Goal: Task Accomplishment & Management: Use online tool/utility

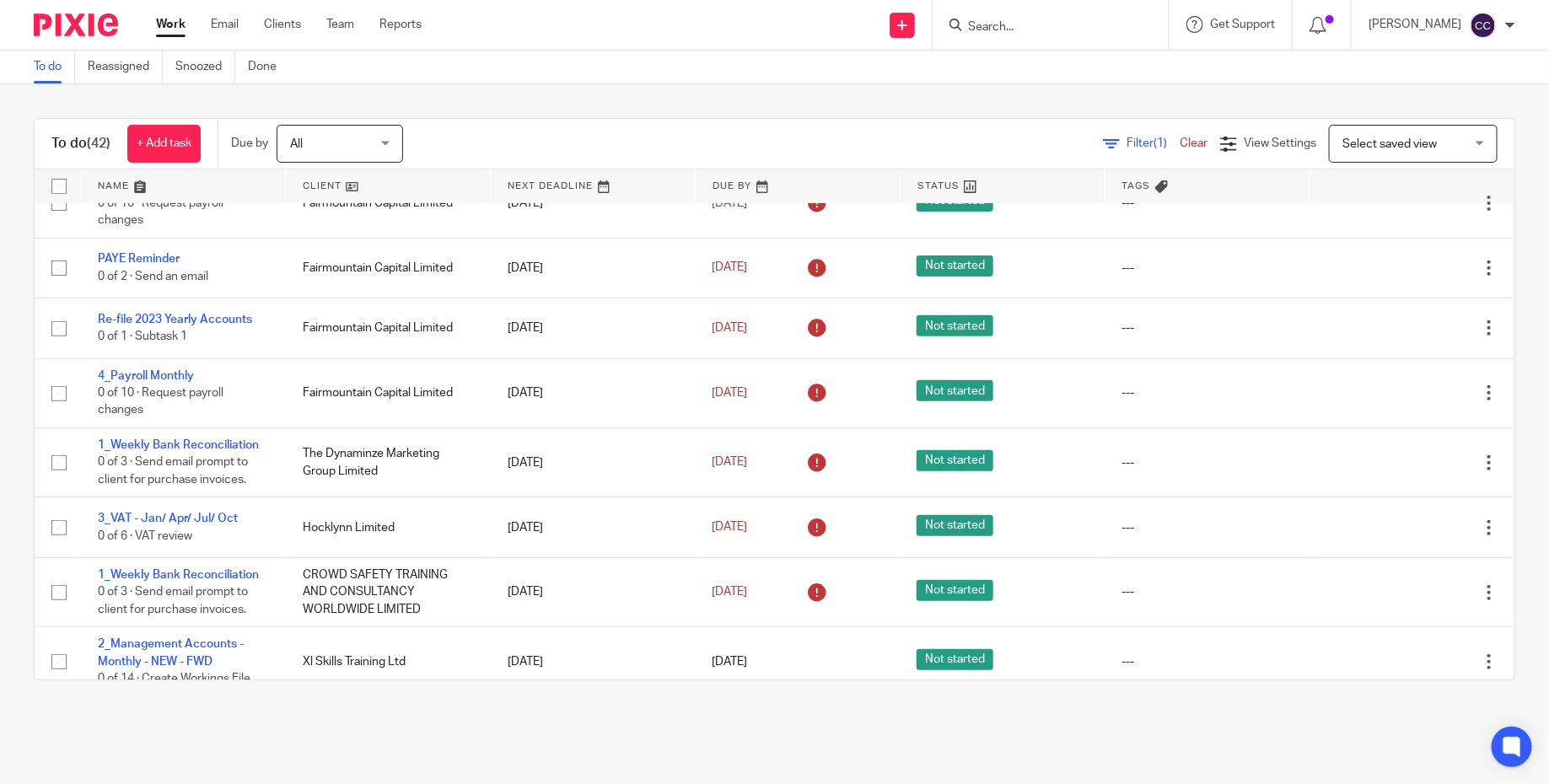
scroll to position [364, 0]
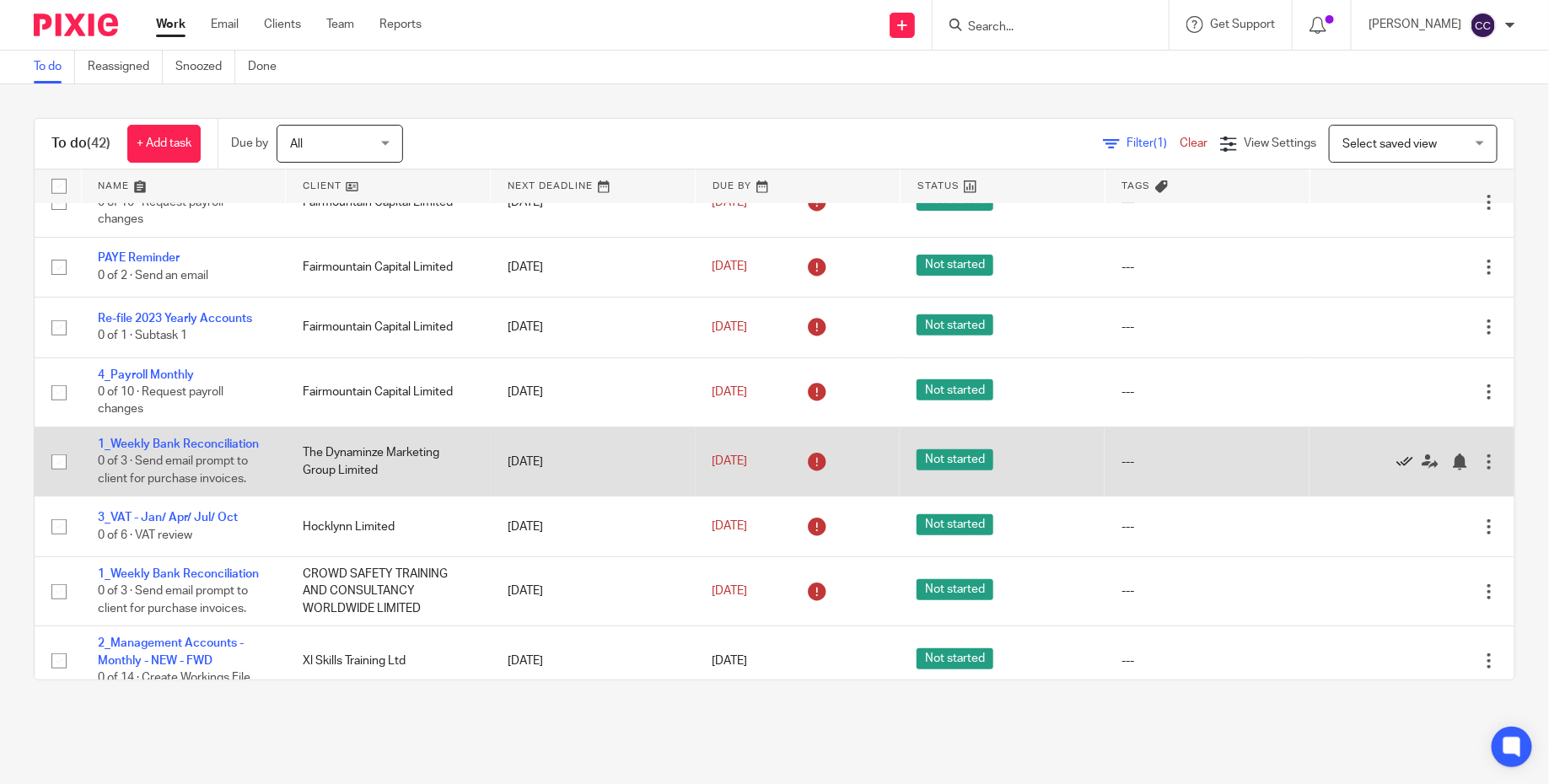
click at [1404, 465] on icon at bounding box center [1404, 461] width 17 height 17
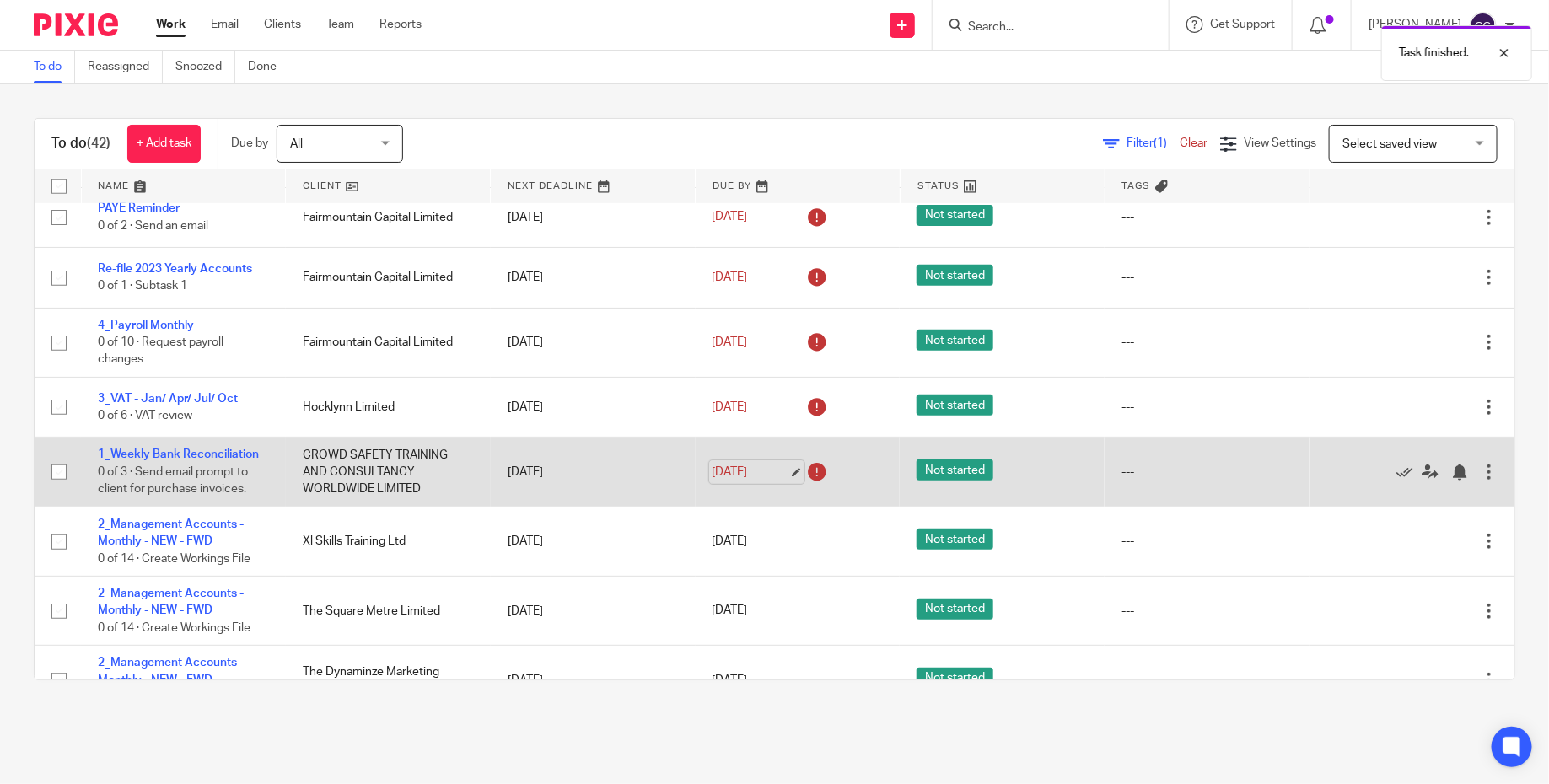
scroll to position [415, 0]
click at [1403, 478] on icon at bounding box center [1404, 471] width 17 height 17
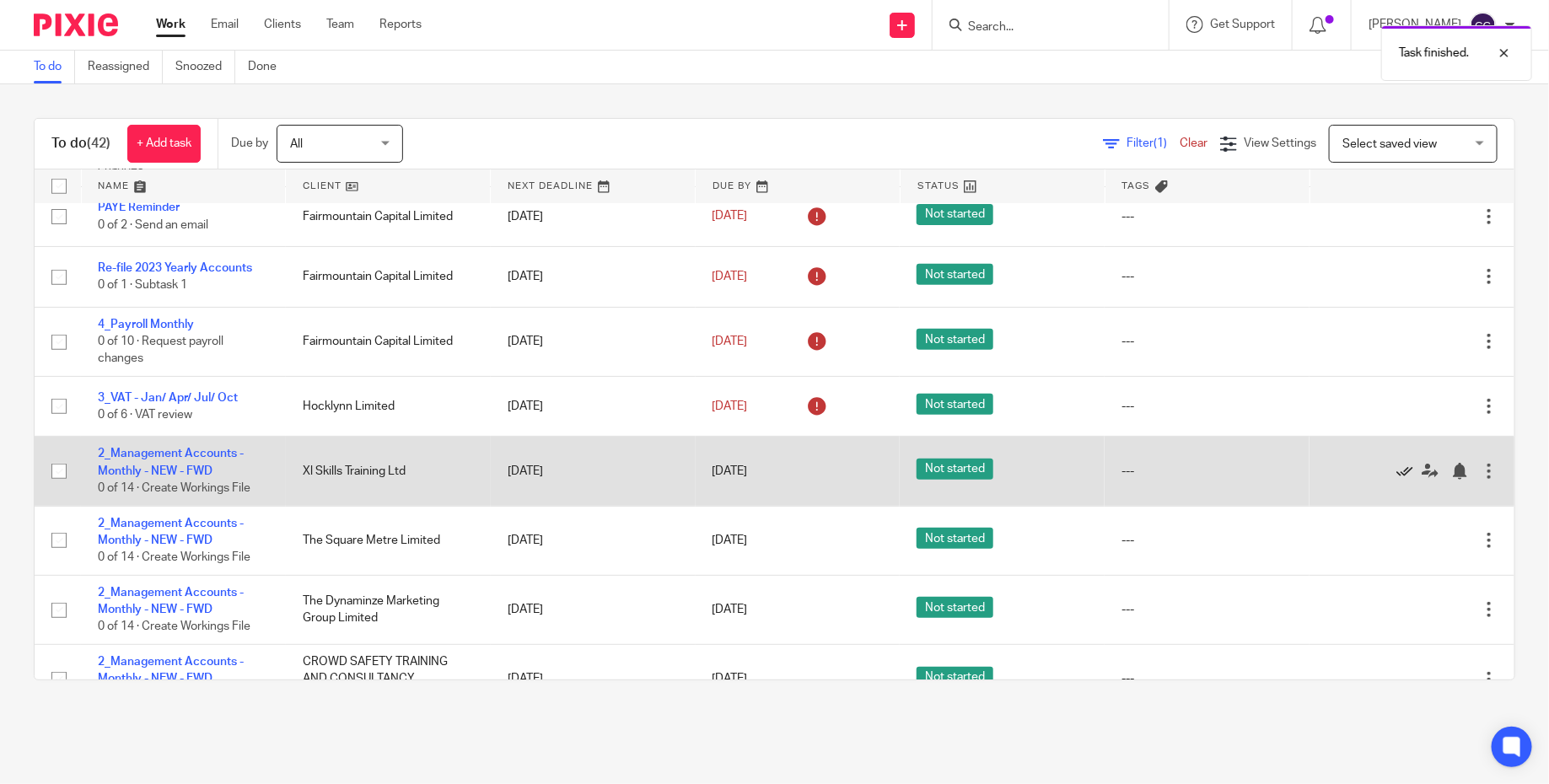
click at [1406, 475] on icon at bounding box center [1404, 471] width 17 height 17
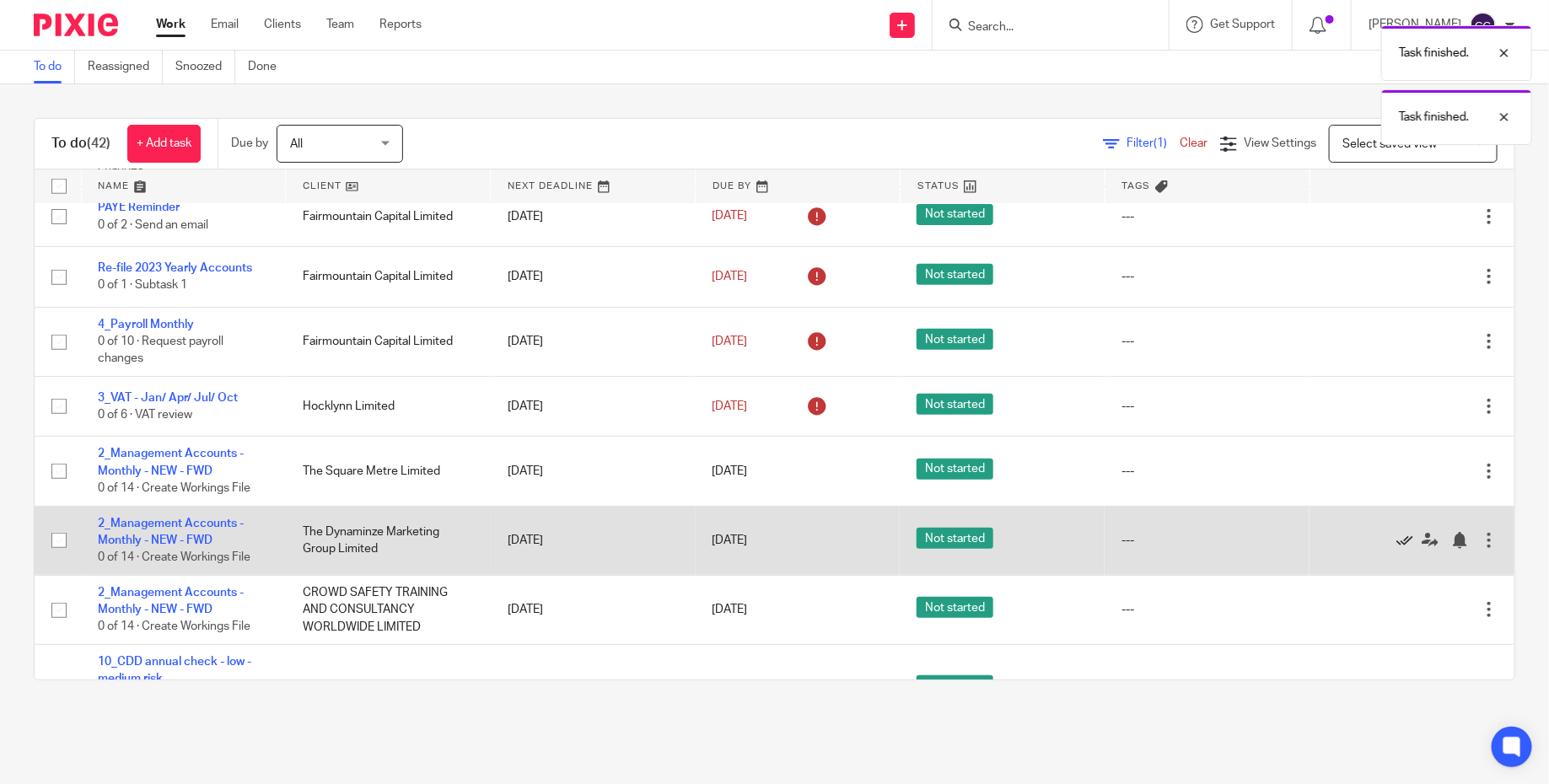
click at [1401, 544] on icon at bounding box center [1404, 540] width 17 height 17
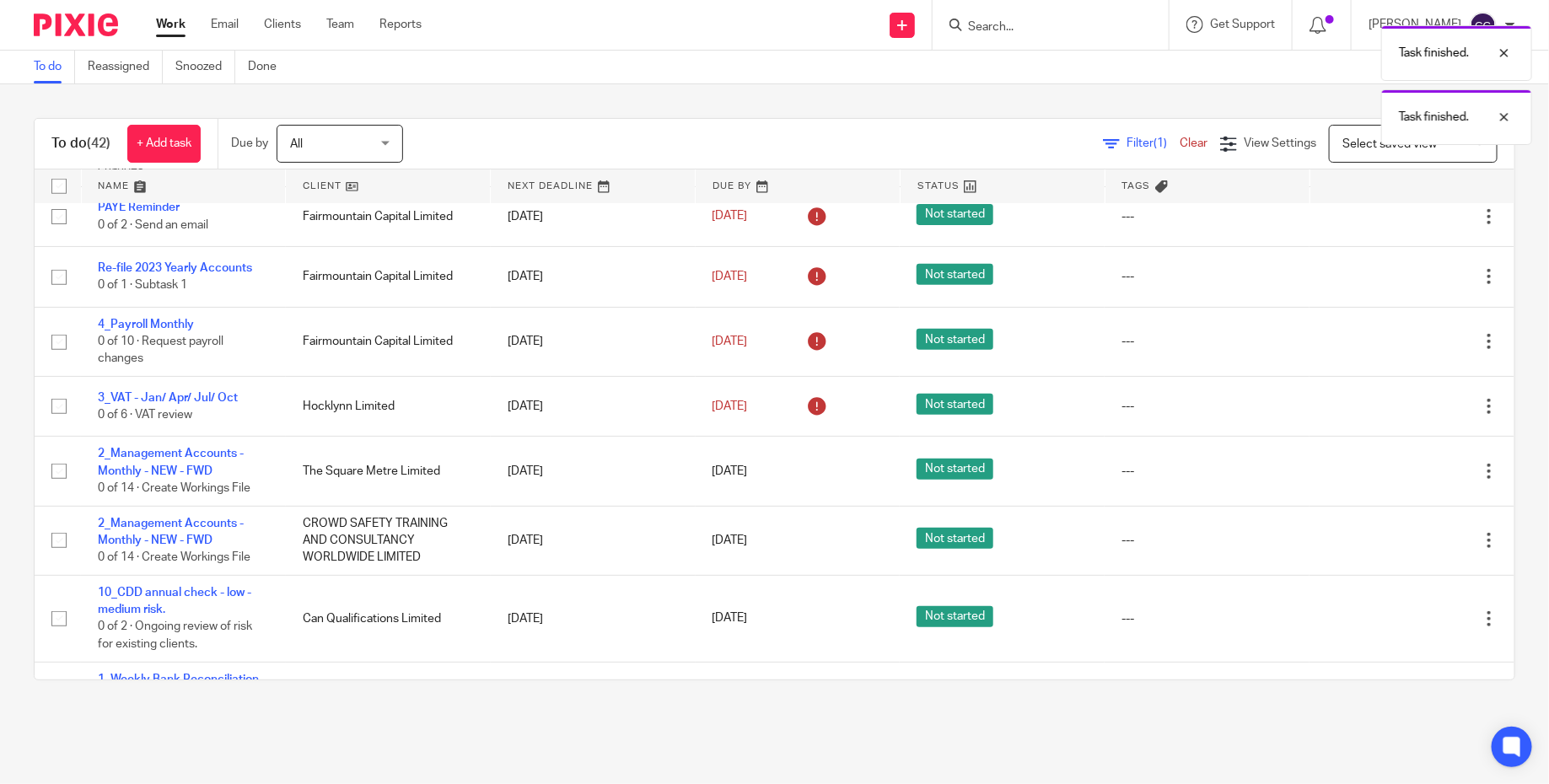
click at [1401, 544] on icon at bounding box center [1404, 540] width 17 height 17
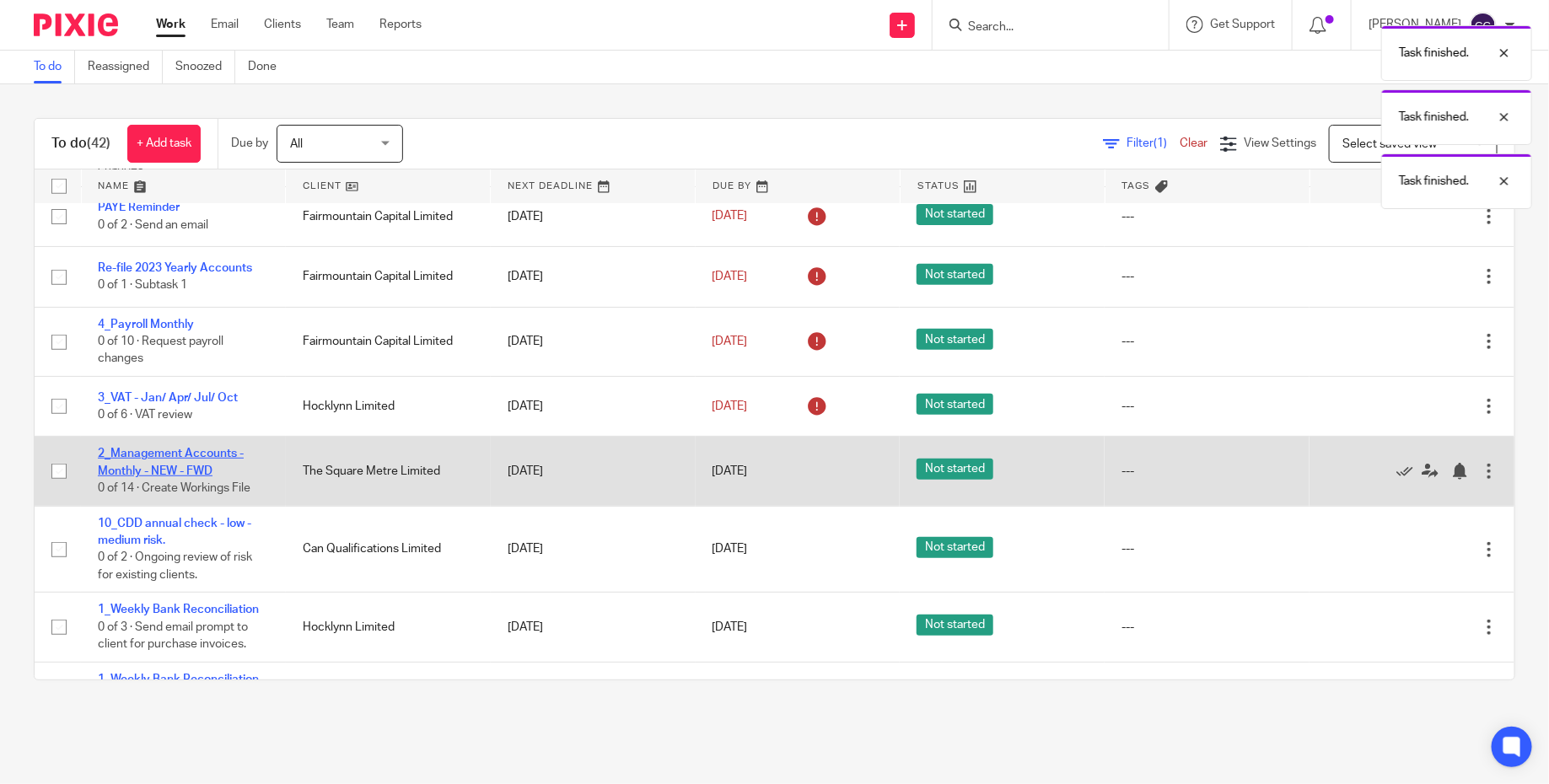
click at [198, 465] on link "2_Management Accounts - Monthly - NEW - FWD" at bounding box center [171, 461] width 145 height 29
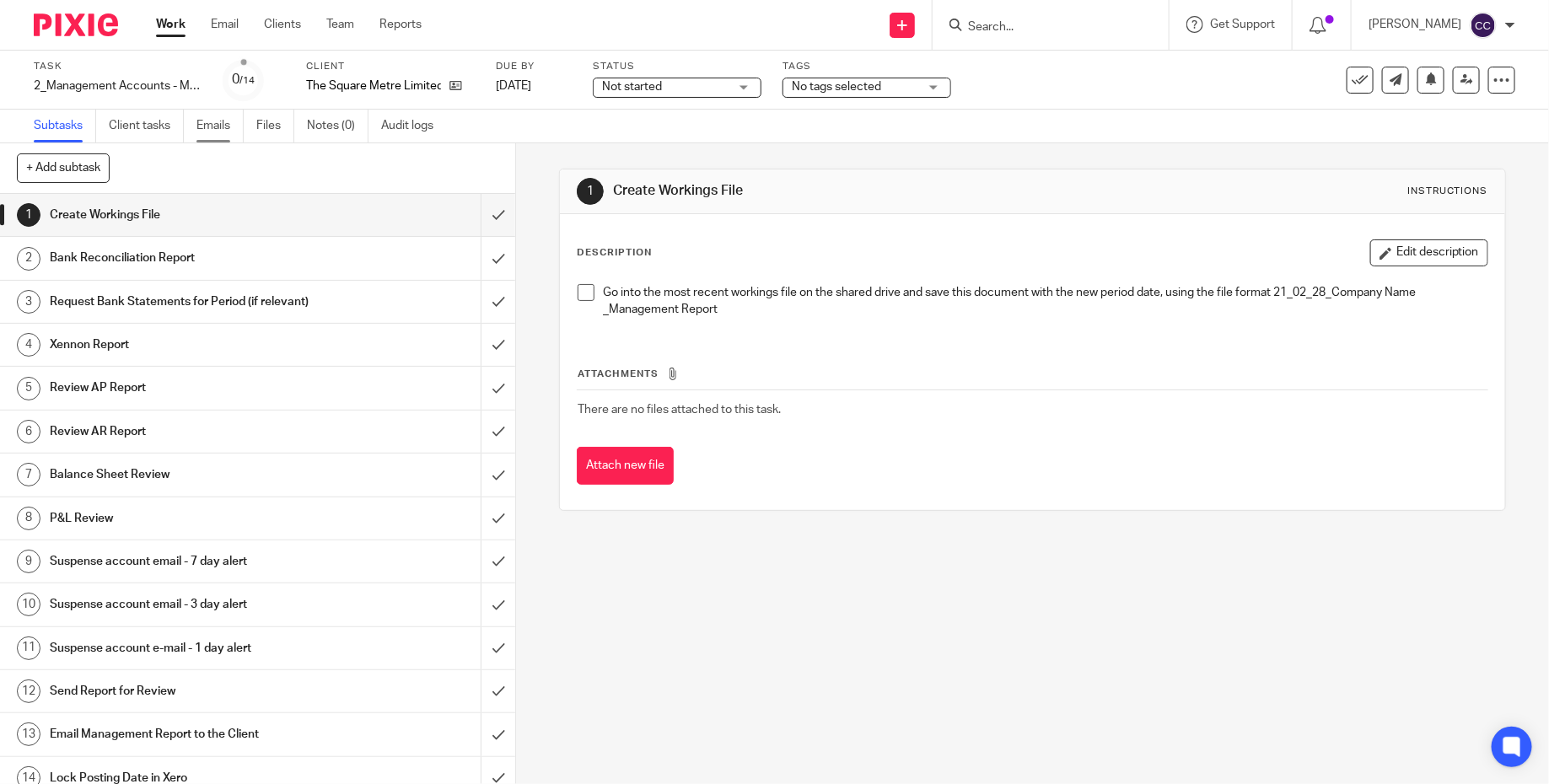
click at [229, 131] on link "Emails" at bounding box center [220, 126] width 48 height 33
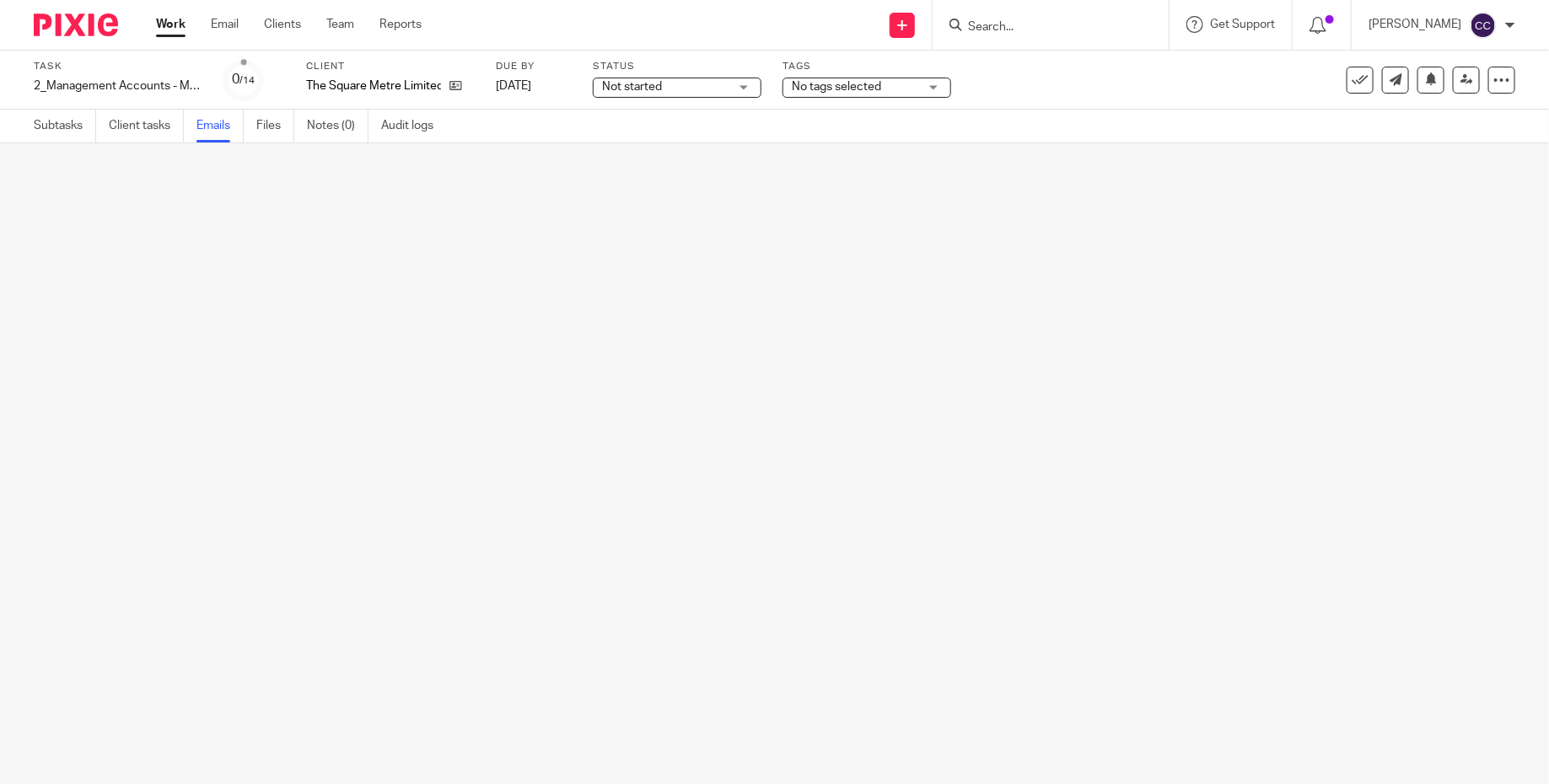
click at [80, 126] on link "Subtasks" at bounding box center [64, 126] width 62 height 33
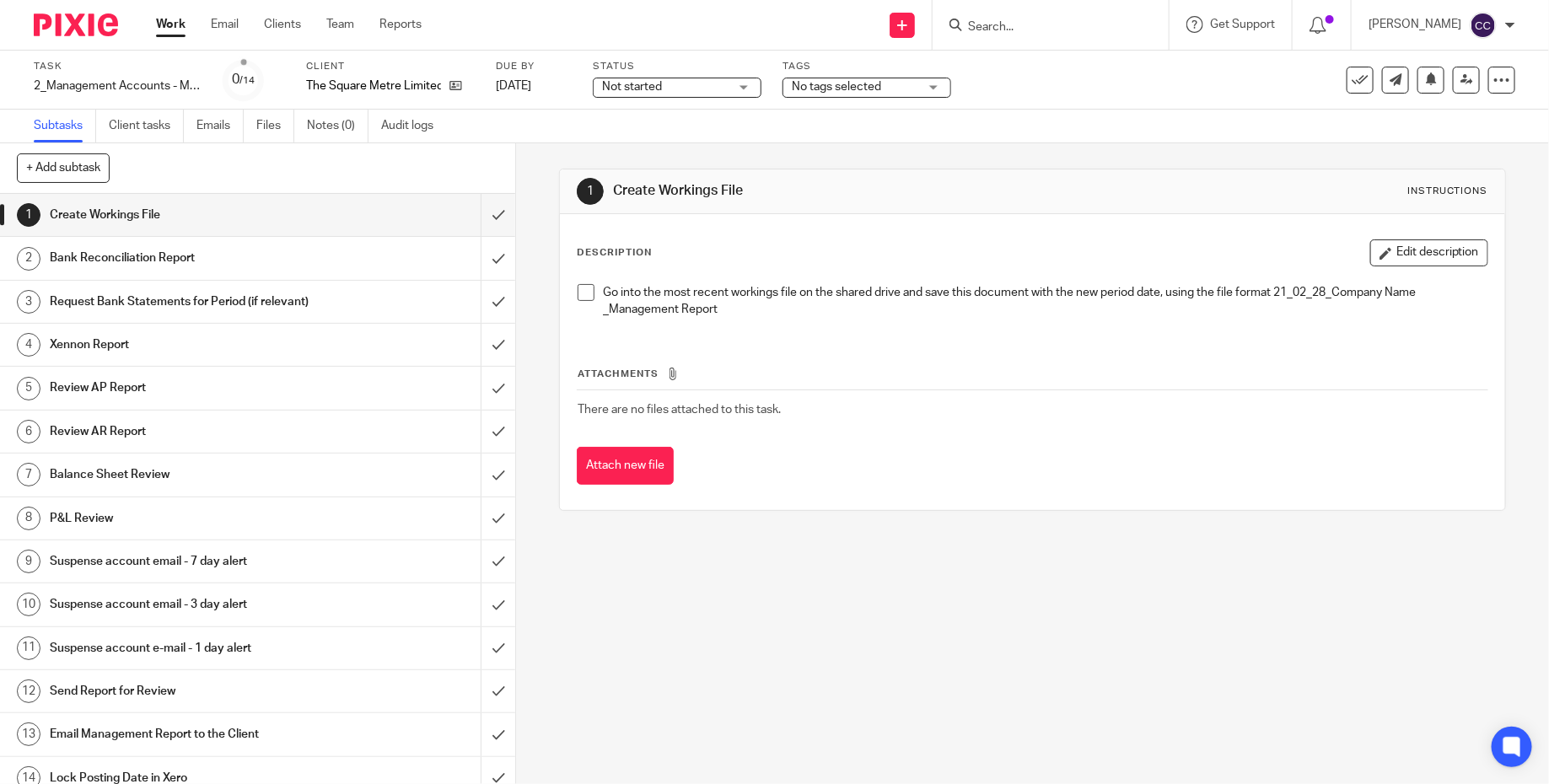
scroll to position [12, 0]
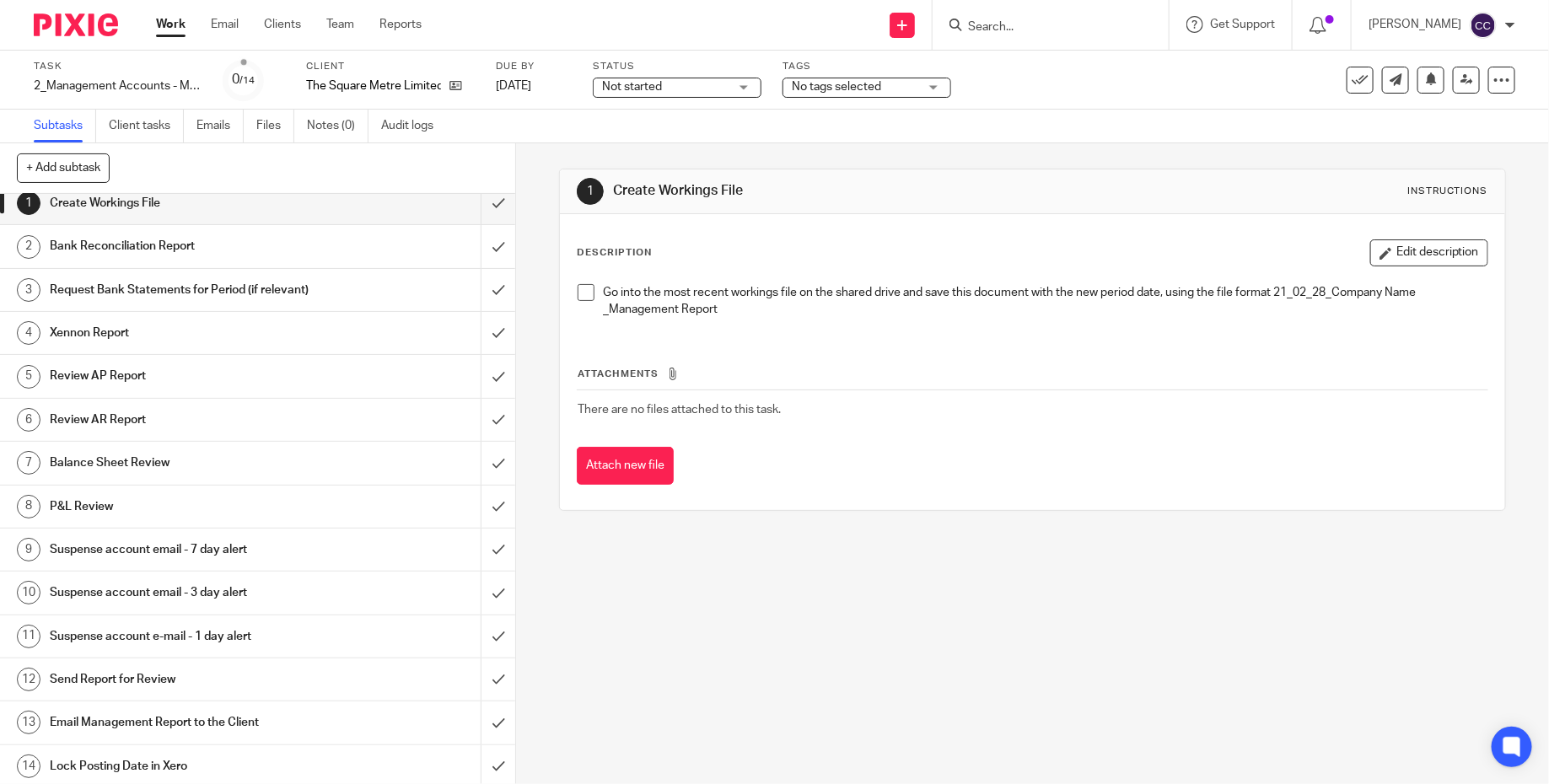
click at [217, 722] on h1 "Email Management Report to the Client" at bounding box center [187, 722] width 277 height 25
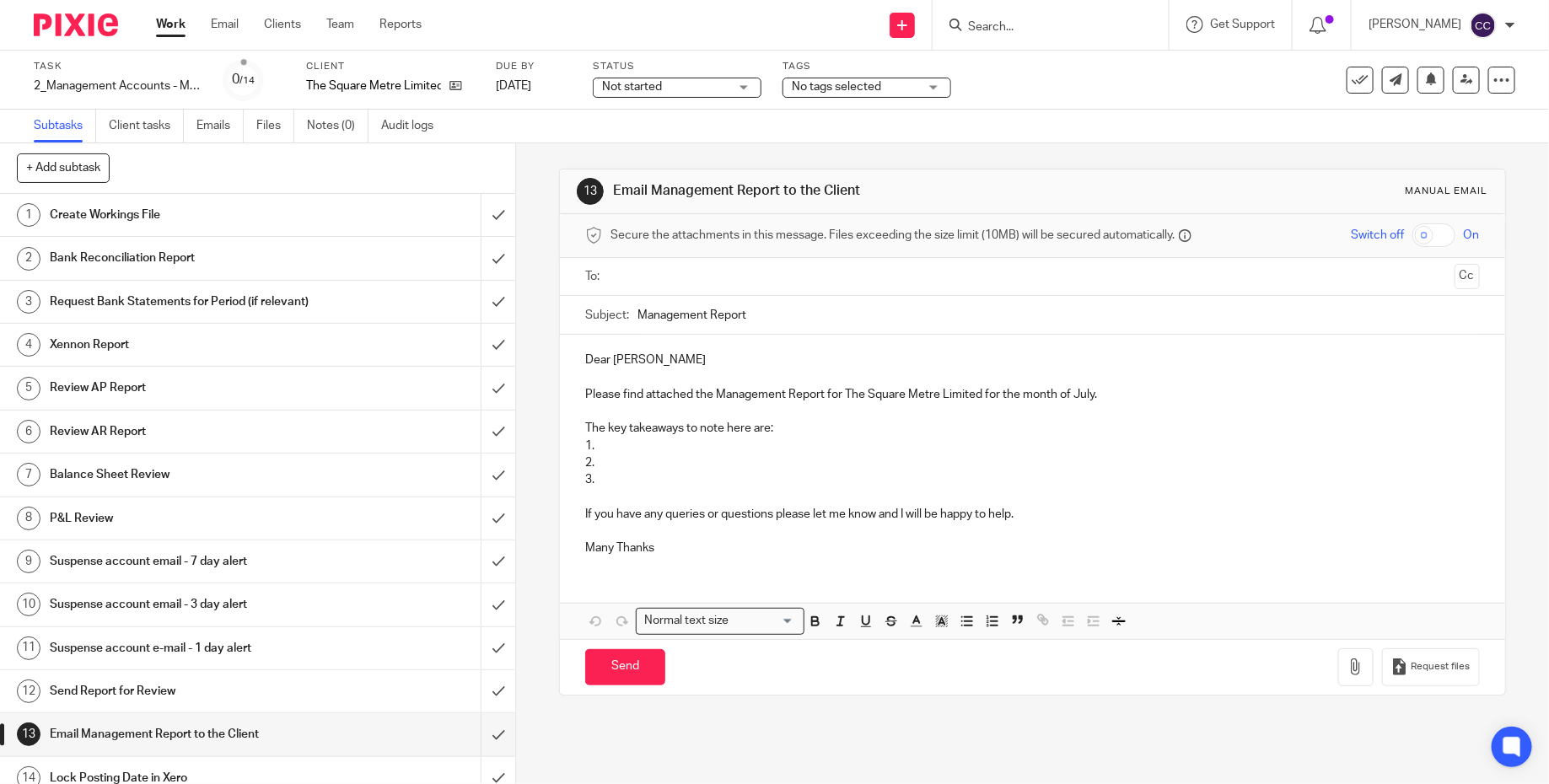
click at [833, 305] on input "Management Report" at bounding box center [1058, 314] width 842 height 38
paste input "_SQ, XLS, Crowd Safety | Dynamize - [DATE]"
click at [966, 316] on input "Management Report _SQ, XLS, Crowd Safety | Dynamize - Jun 2025" at bounding box center [1058, 314] width 842 height 38
type input "Management Report _SQ, XLS, Crowd Safety | Dynamize - Jul 2025"
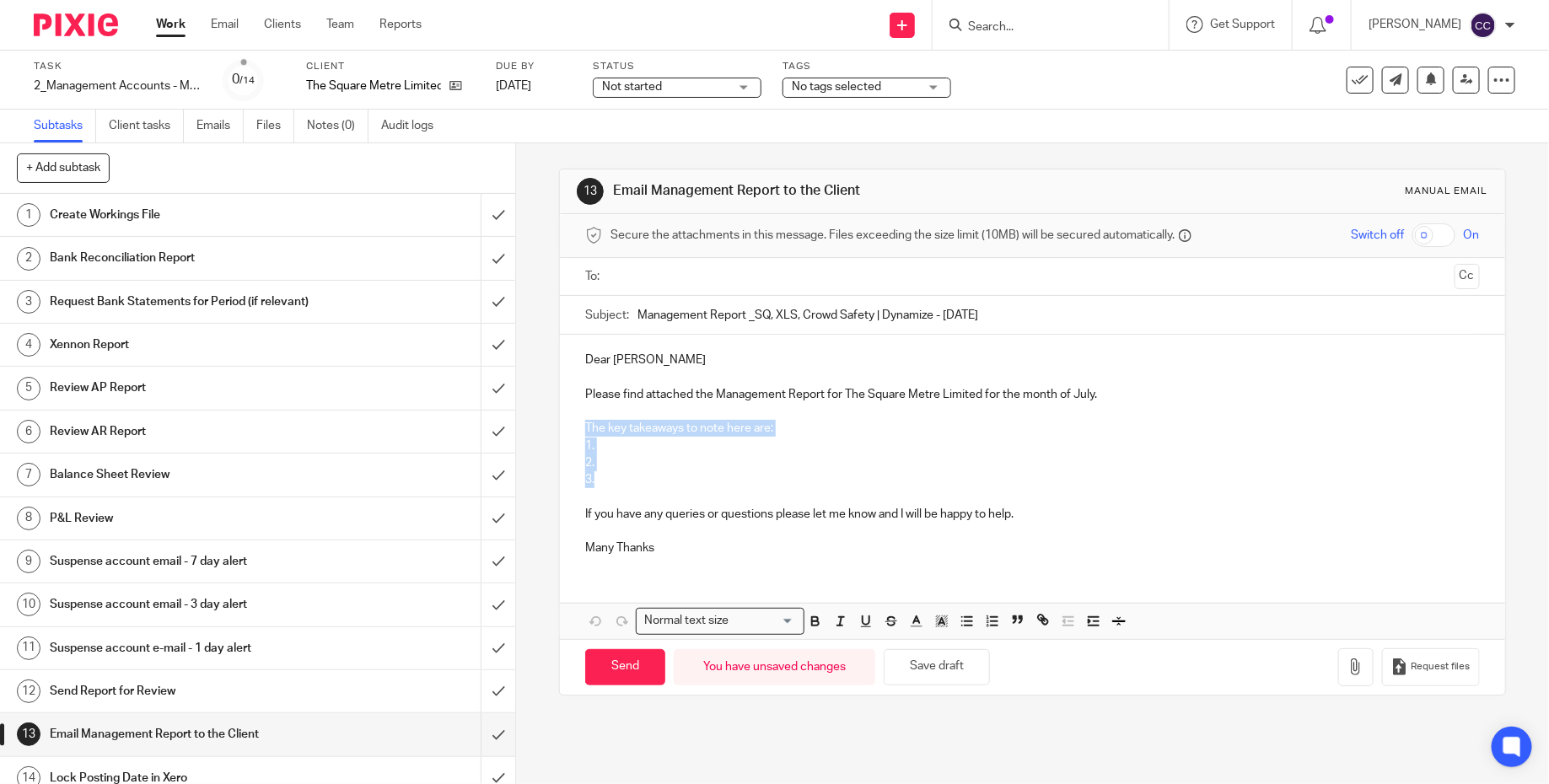
drag, startPoint x: 616, startPoint y: 482, endPoint x: 578, endPoint y: 420, distance: 72.7
click at [578, 420] on div "Dear Andy Please find attached the Management Report for The Square Metre Limit…" at bounding box center [1031, 451] width 945 height 234
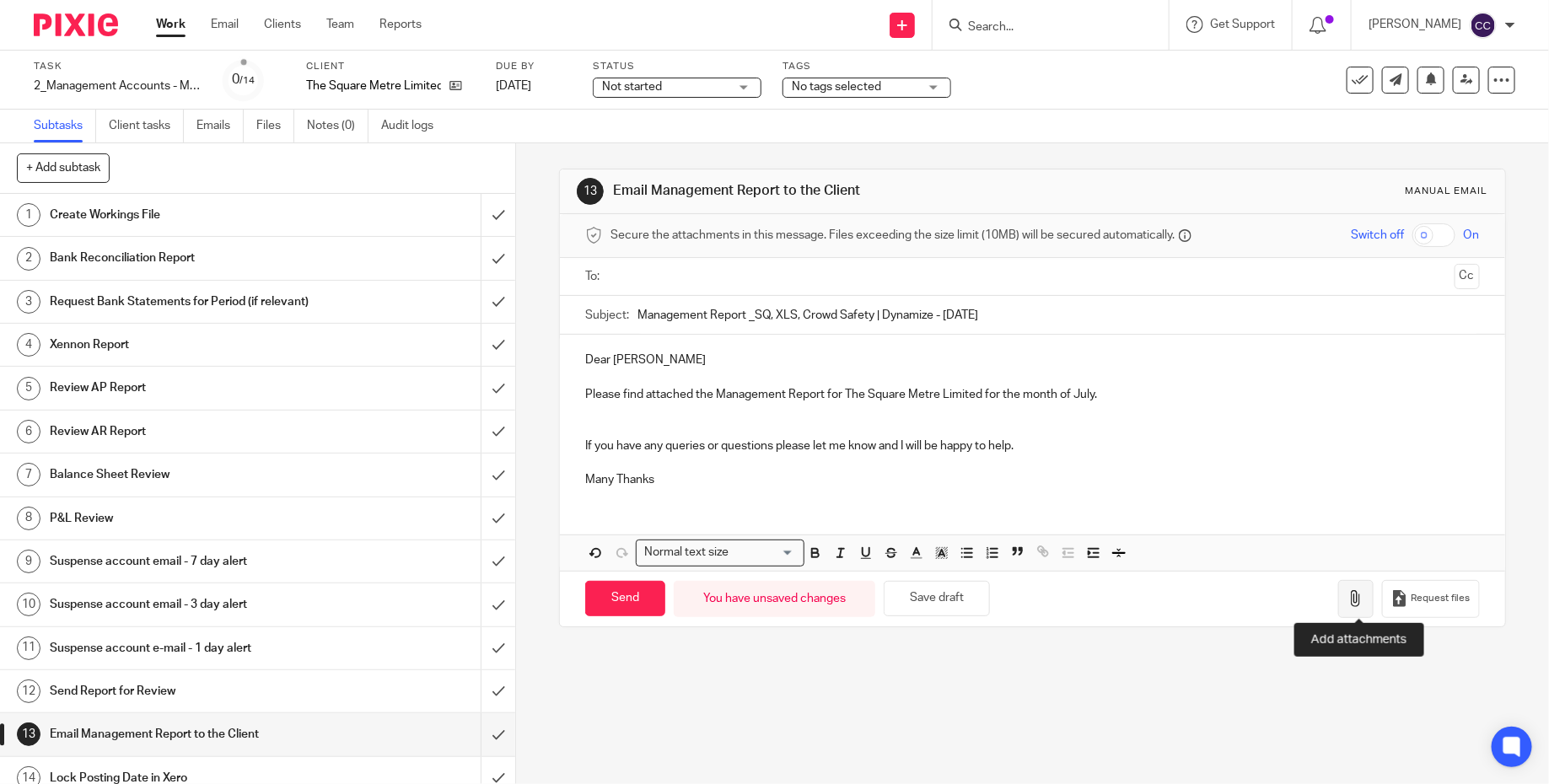
click at [1362, 594] on icon "button" at bounding box center [1356, 598] width 17 height 17
click at [1358, 598] on icon "button" at bounding box center [1356, 598] width 17 height 17
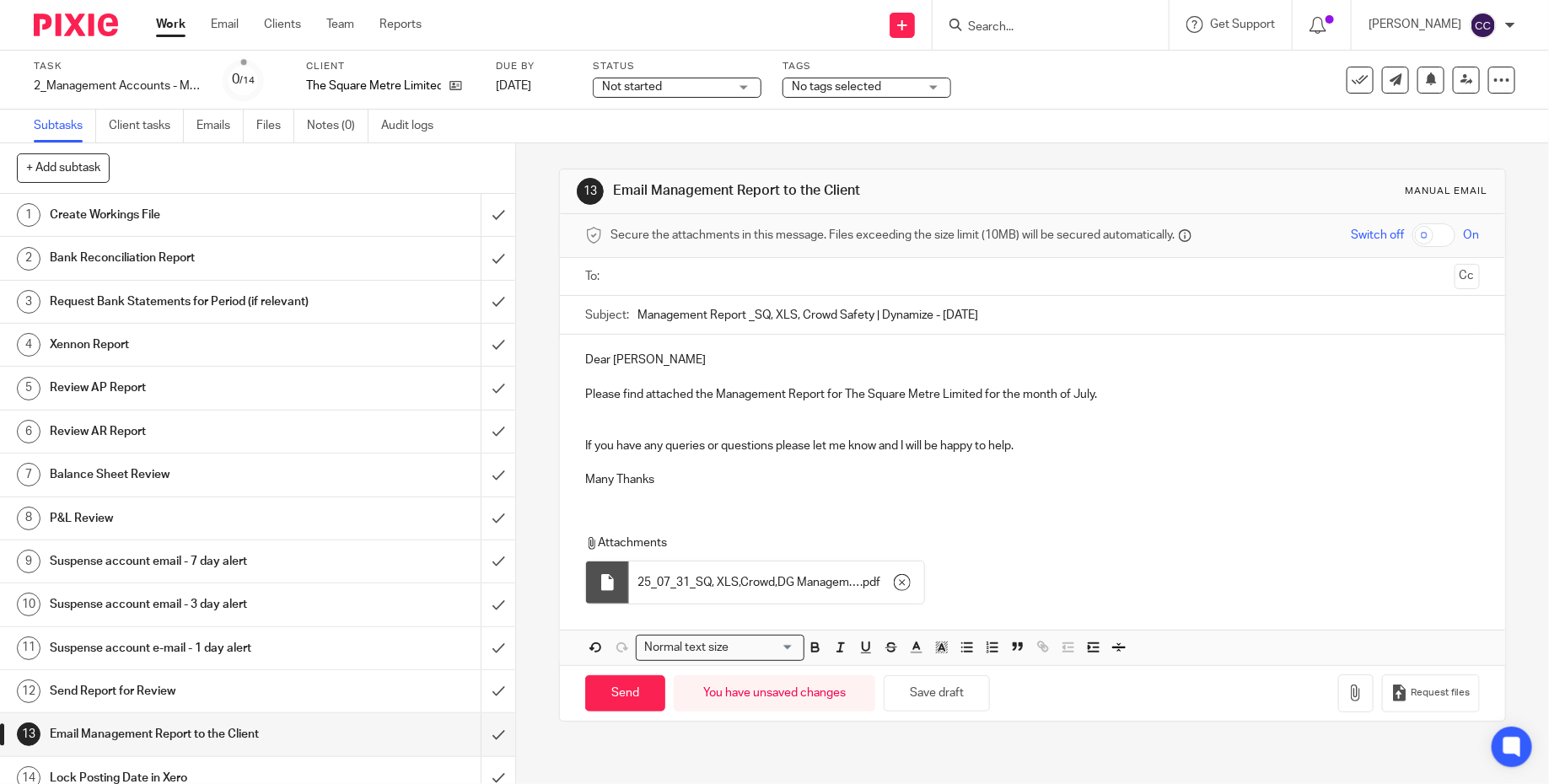
click at [698, 356] on p "Dear Andy" at bounding box center [1031, 360] width 894 height 17
click at [675, 451] on p "If you have any queries or questions please let me know and I will be happy to …" at bounding box center [1031, 446] width 894 height 17
click at [673, 276] on input "text" at bounding box center [1031, 277] width 830 height 20
click at [725, 269] on div at bounding box center [734, 278] width 20 height 25
click at [723, 282] on input "text" at bounding box center [1031, 277] width 830 height 20
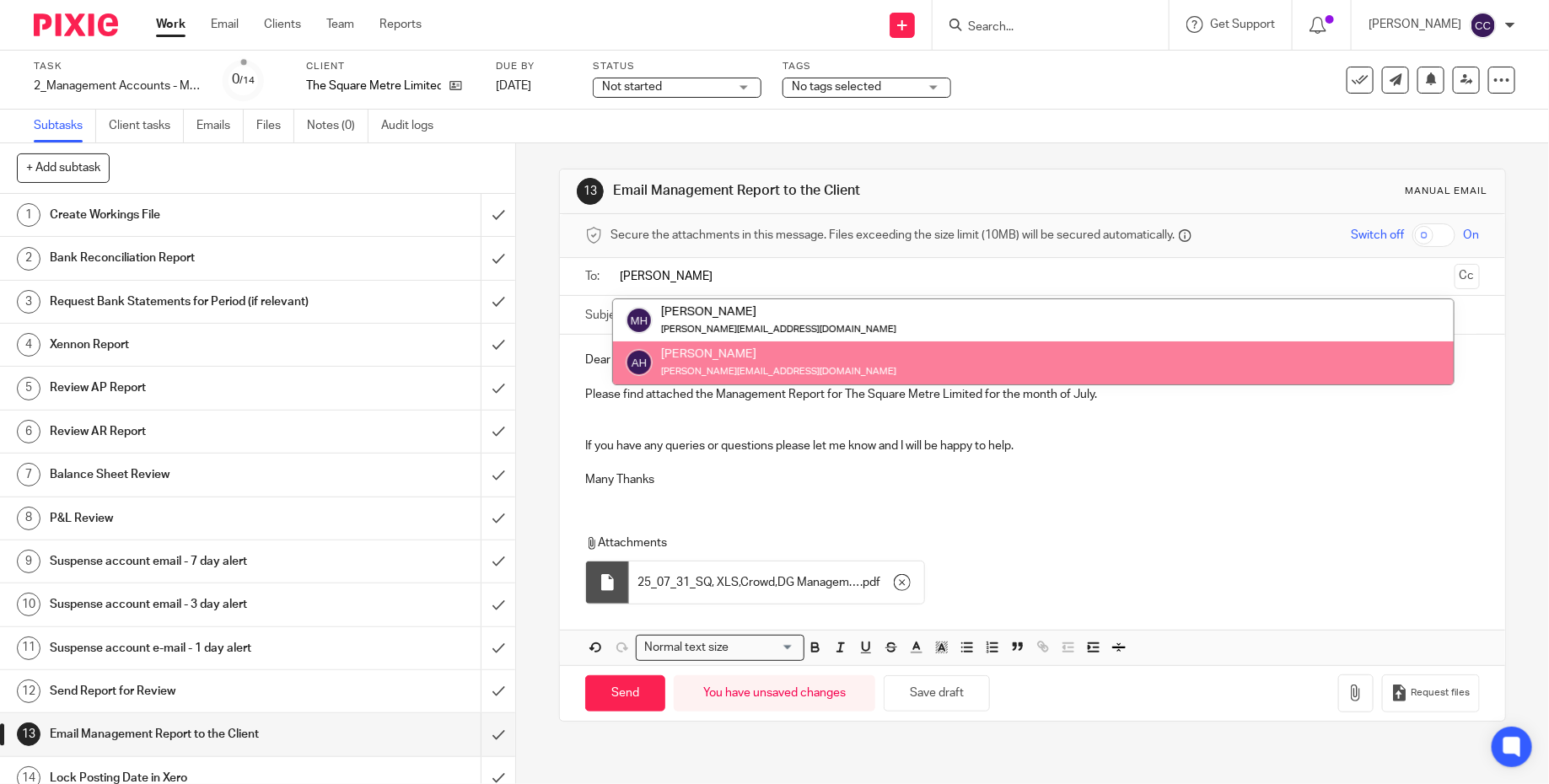
type input "andy"
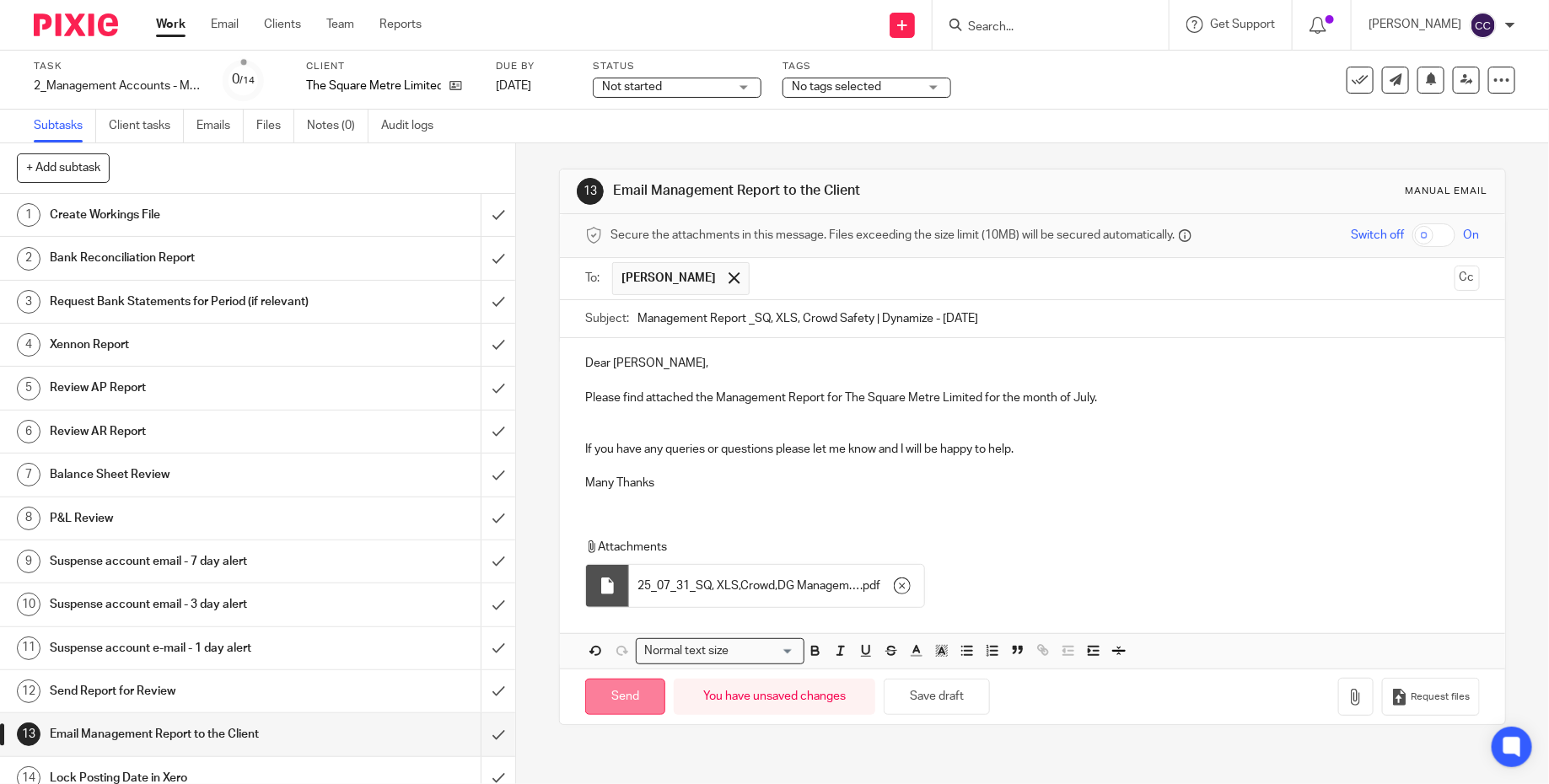
click at [637, 689] on input "Send" at bounding box center [625, 696] width 80 height 36
type input "Sent"
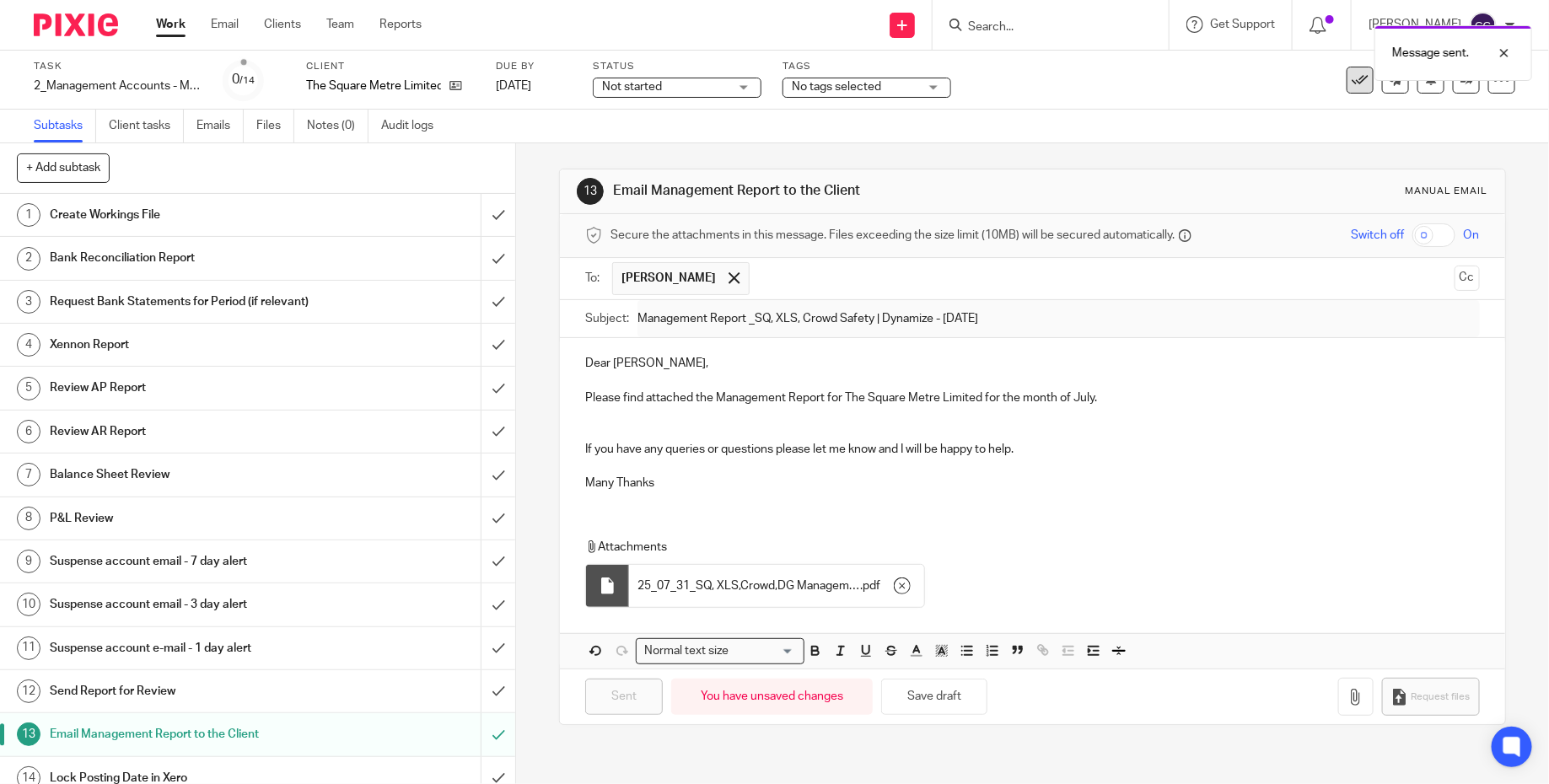
click at [1360, 86] on icon at bounding box center [1360, 80] width 17 height 17
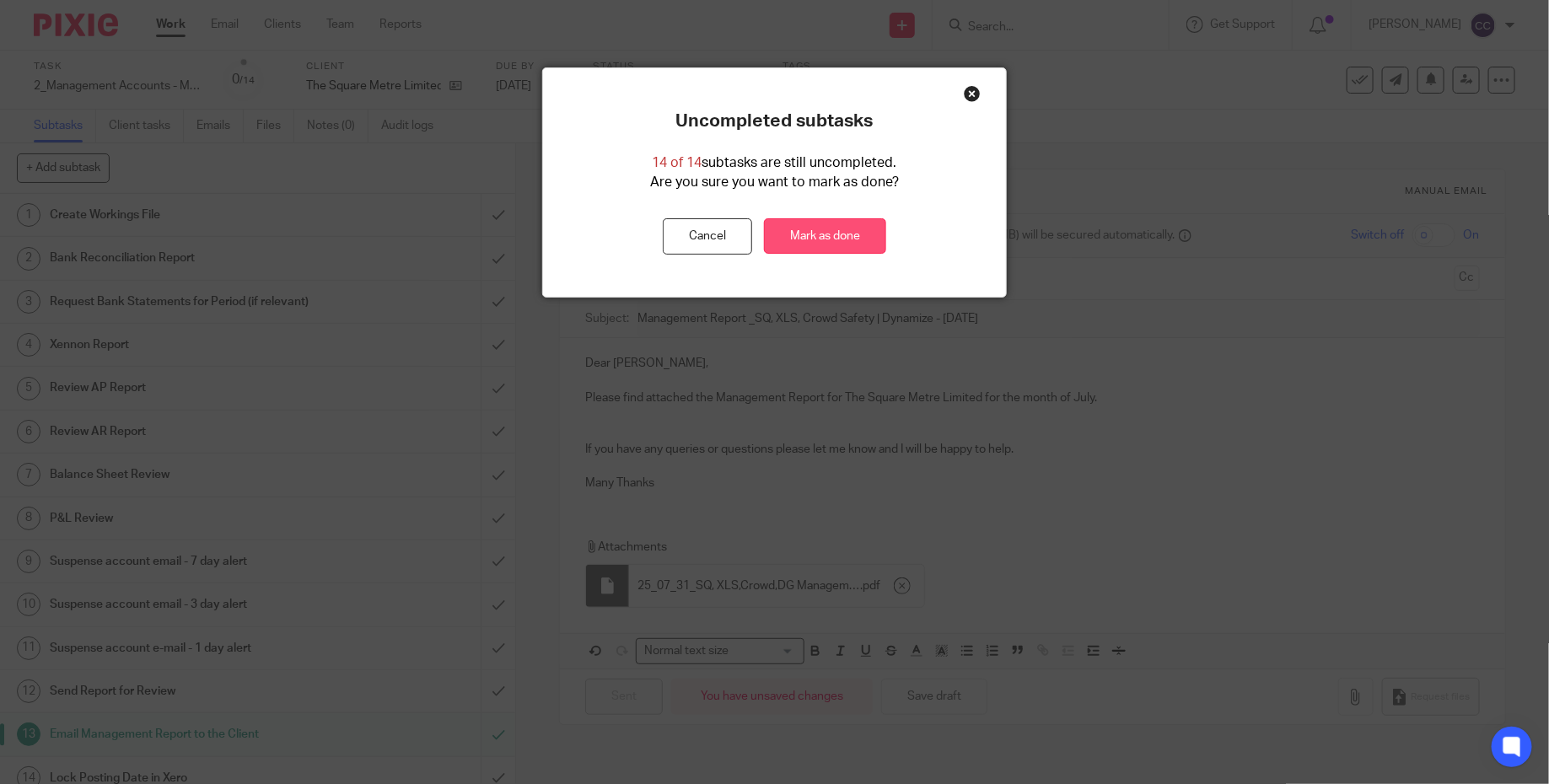
click at [838, 243] on link "Mark as done" at bounding box center [824, 236] width 122 height 36
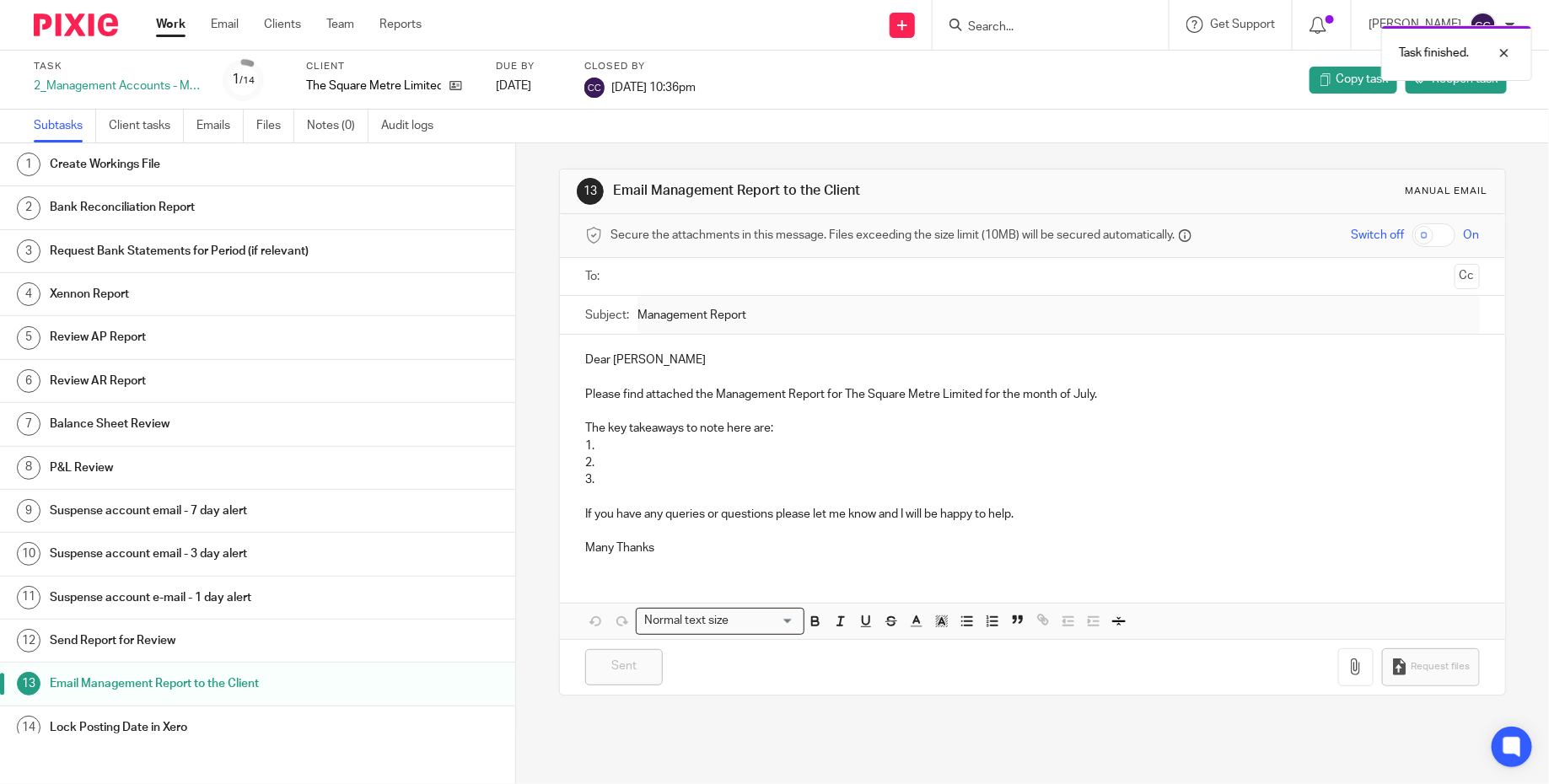
click at [83, 38] on div at bounding box center [69, 24] width 139 height 49
click at [82, 34] on img at bounding box center [76, 24] width 84 height 22
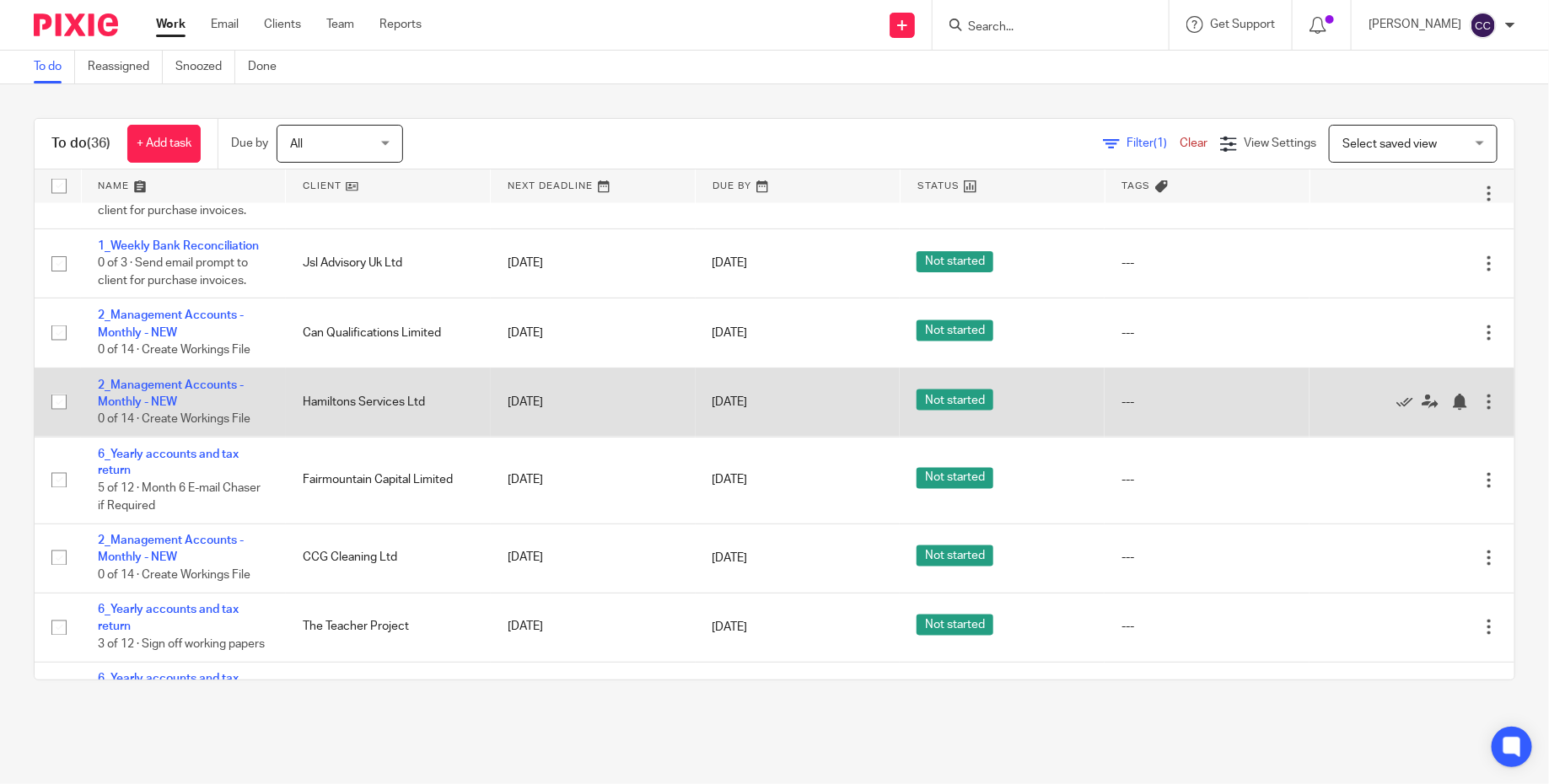
scroll to position [904, 0]
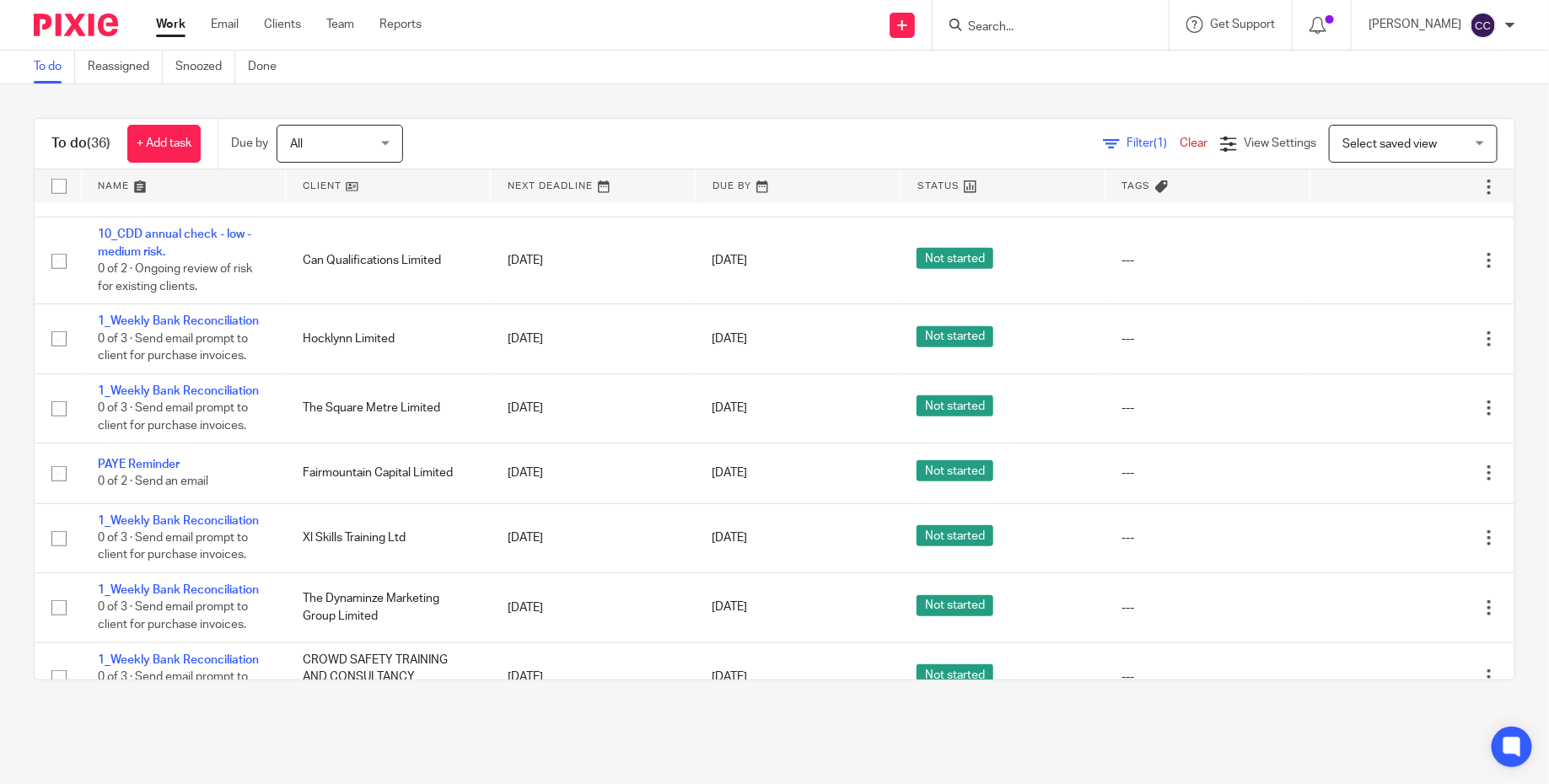
scroll to position [651, 0]
